Goal: Task Accomplishment & Management: Manage account settings

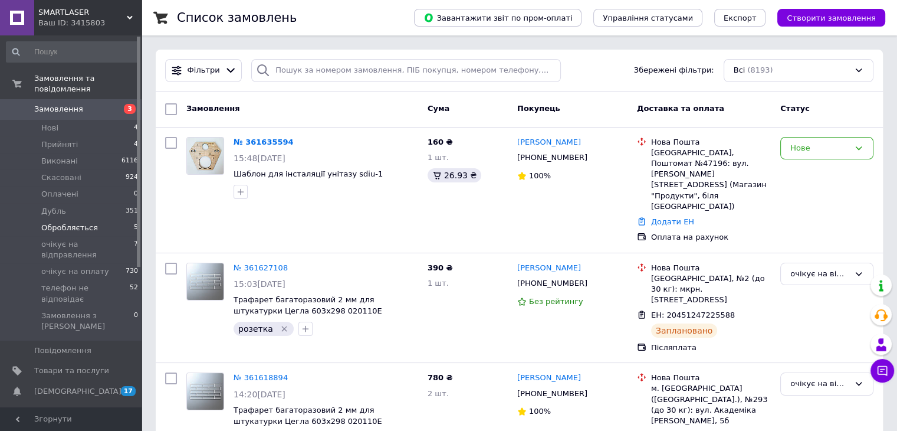
click at [87, 222] on span "Обробляється" at bounding box center [69, 227] width 57 height 11
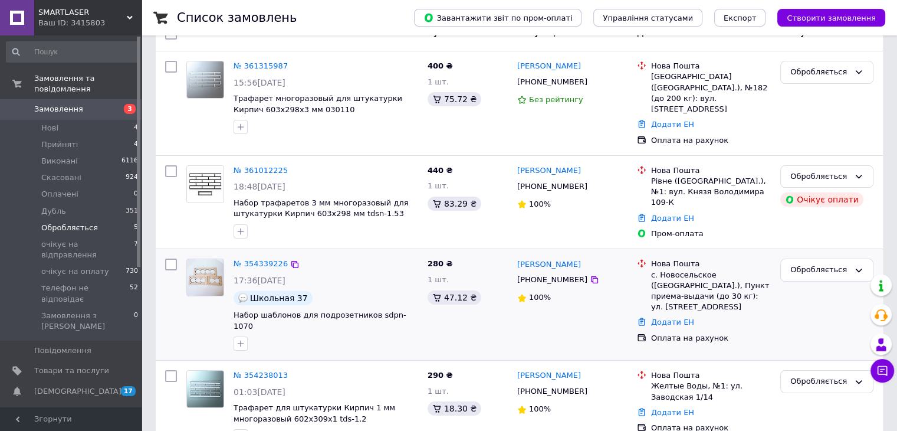
scroll to position [59, 0]
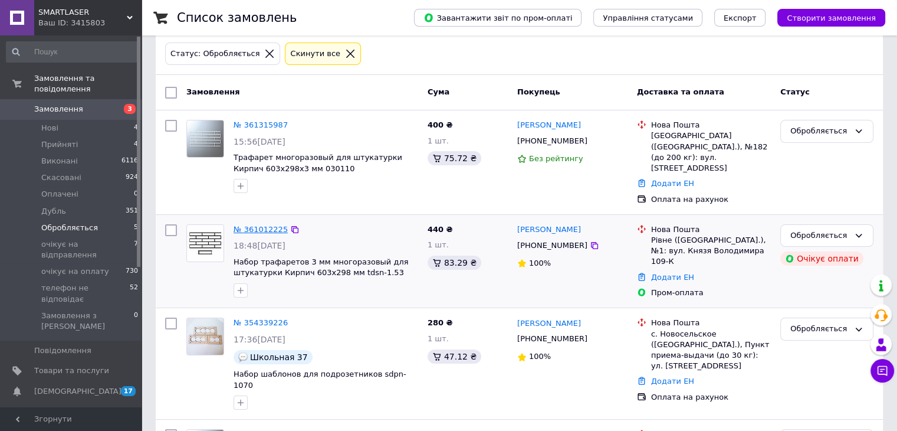
click at [260, 225] on link "№ 361012225" at bounding box center [261, 229] width 54 height 9
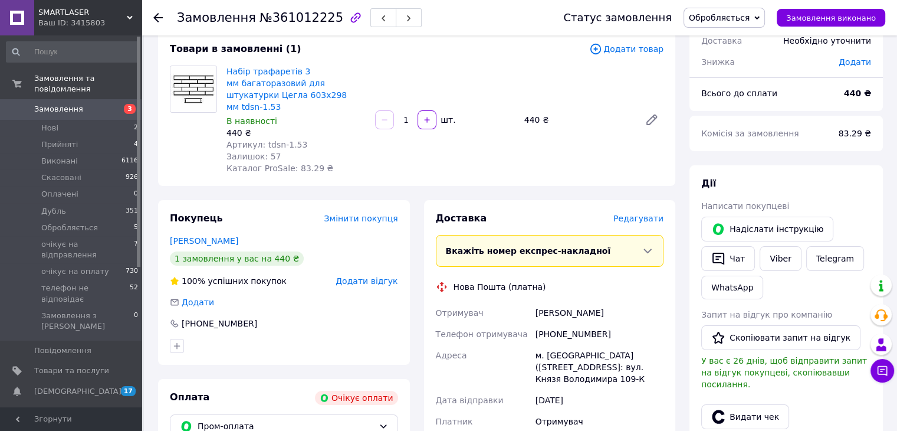
scroll to position [59, 0]
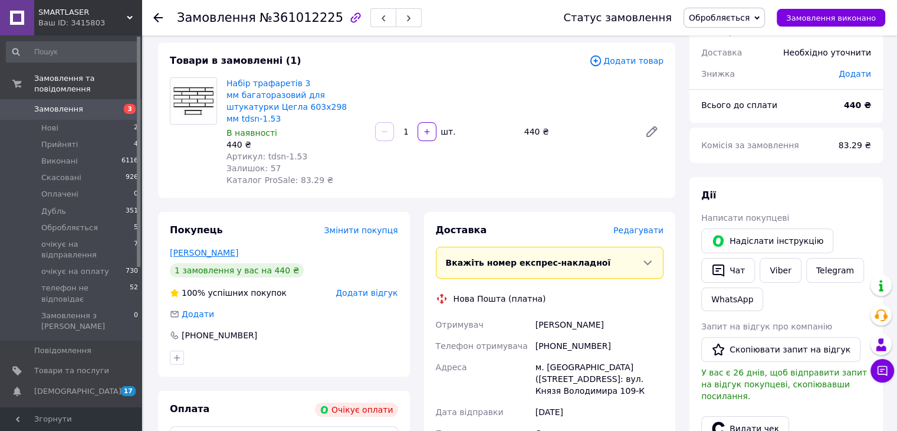
click at [218, 248] on link "[PERSON_NAME]" at bounding box center [204, 252] width 68 height 9
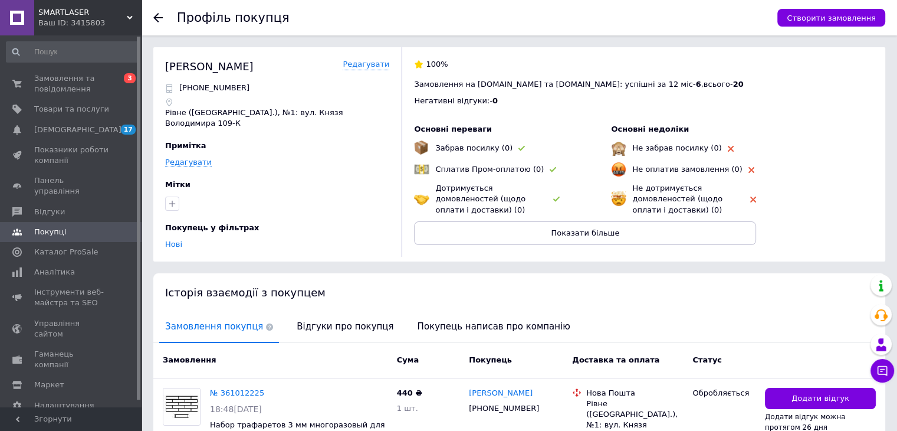
click at [158, 15] on use at bounding box center [157, 17] width 9 height 9
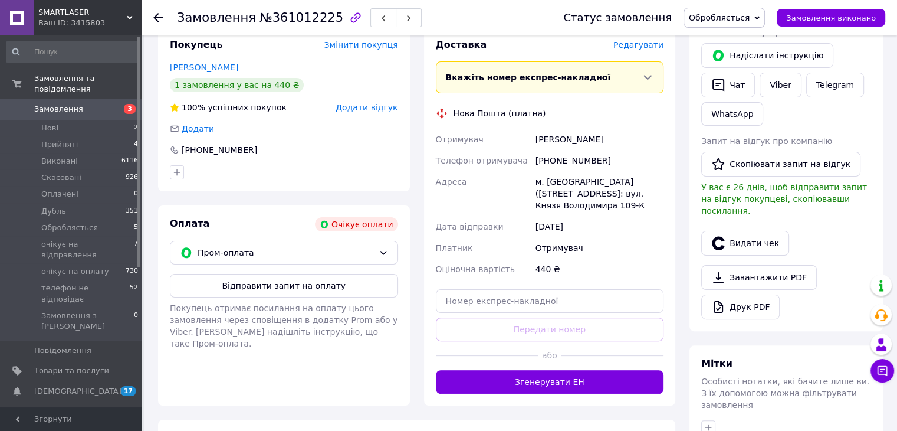
scroll to position [242, 0]
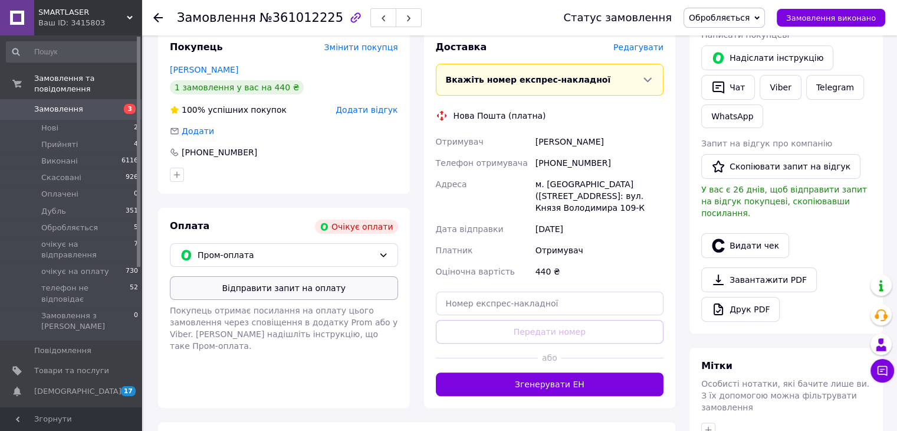
click at [317, 281] on button "Відправити запит на оплату" at bounding box center [284, 288] width 228 height 24
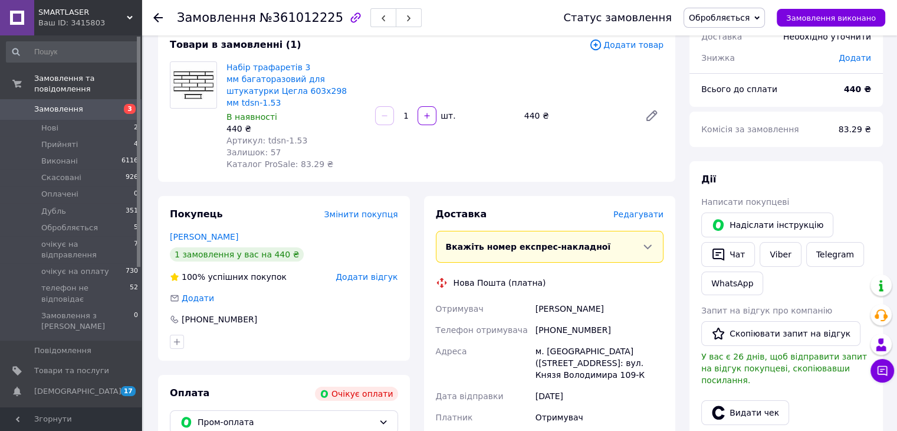
scroll to position [65, 0]
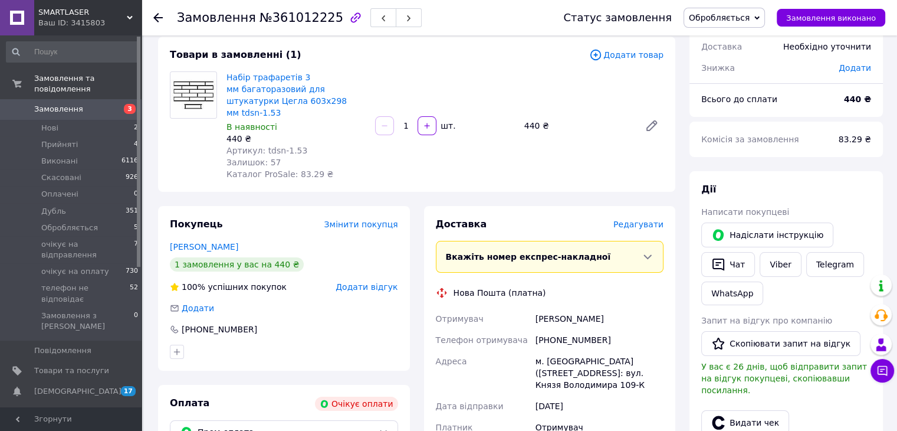
click at [738, 18] on span "Обробляється" at bounding box center [719, 17] width 61 height 9
click at [653, 86] on div "Набір трафаретів 3 мм багаторазовий для штукатурки Цегла 603х298 мм tdsn-1.53 В…" at bounding box center [445, 125] width 447 height 113
click at [766, 234] on button "Надіслати інструкцію" at bounding box center [768, 234] width 132 height 25
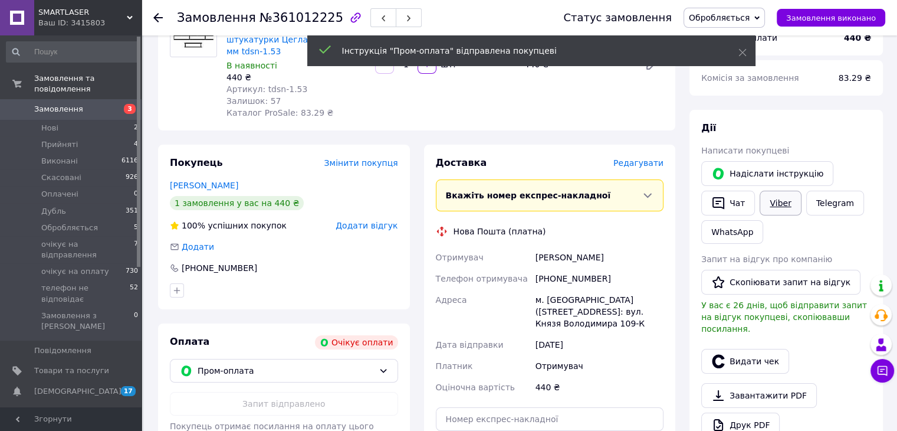
scroll to position [124, 0]
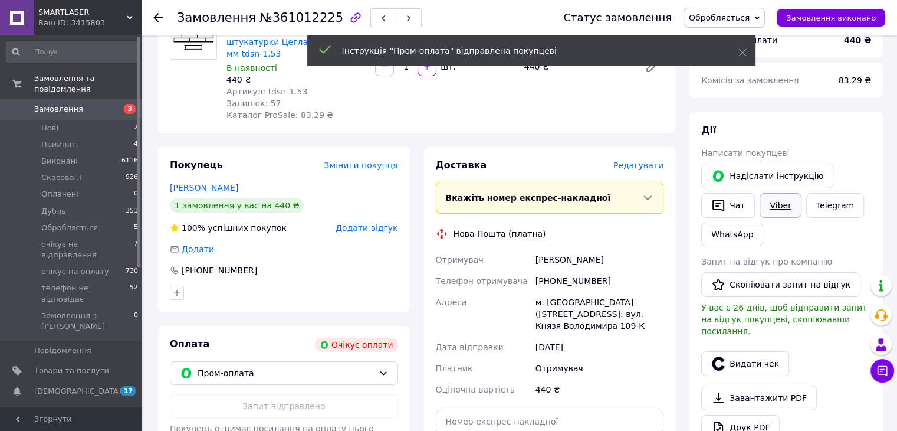
click at [767, 205] on link "Viber" at bounding box center [780, 205] width 41 height 25
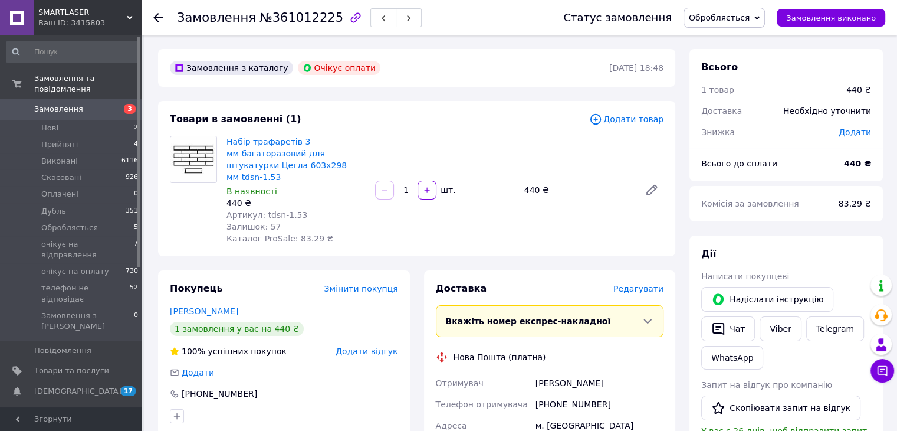
scroll to position [0, 0]
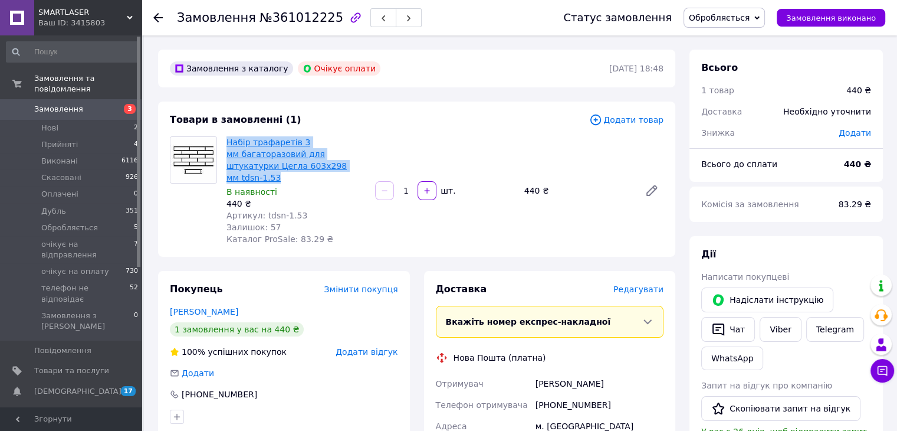
drag, startPoint x: 339, startPoint y: 168, endPoint x: 227, endPoint y: 145, distance: 114.6
click at [227, 145] on span "Набір трафаретів 3 мм багаторазовий для штукатурки Цегла 603х298 мм tdsn-1.53" at bounding box center [296, 159] width 139 height 47
copy link "Набір трафаретів 3 мм багаторазовий для штукатурки Цегла 603х298 мм tdsn-1.53"
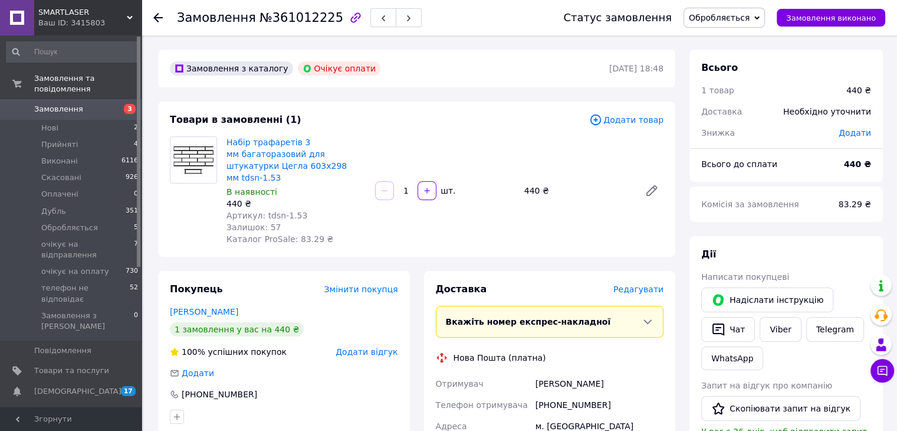
click at [356, 221] on div "Залишок: 57" at bounding box center [296, 227] width 139 height 12
click at [155, 17] on use at bounding box center [157, 17] width 9 height 9
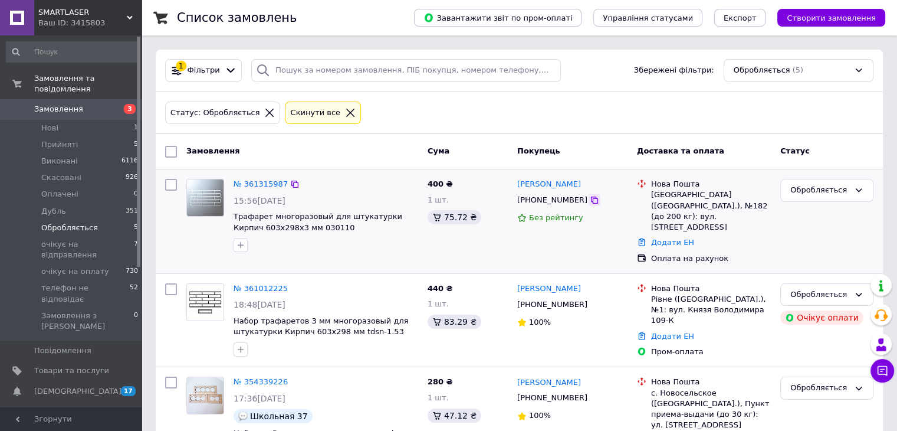
click at [590, 199] on icon at bounding box center [594, 199] width 9 height 9
